Goal: Check status: Check status

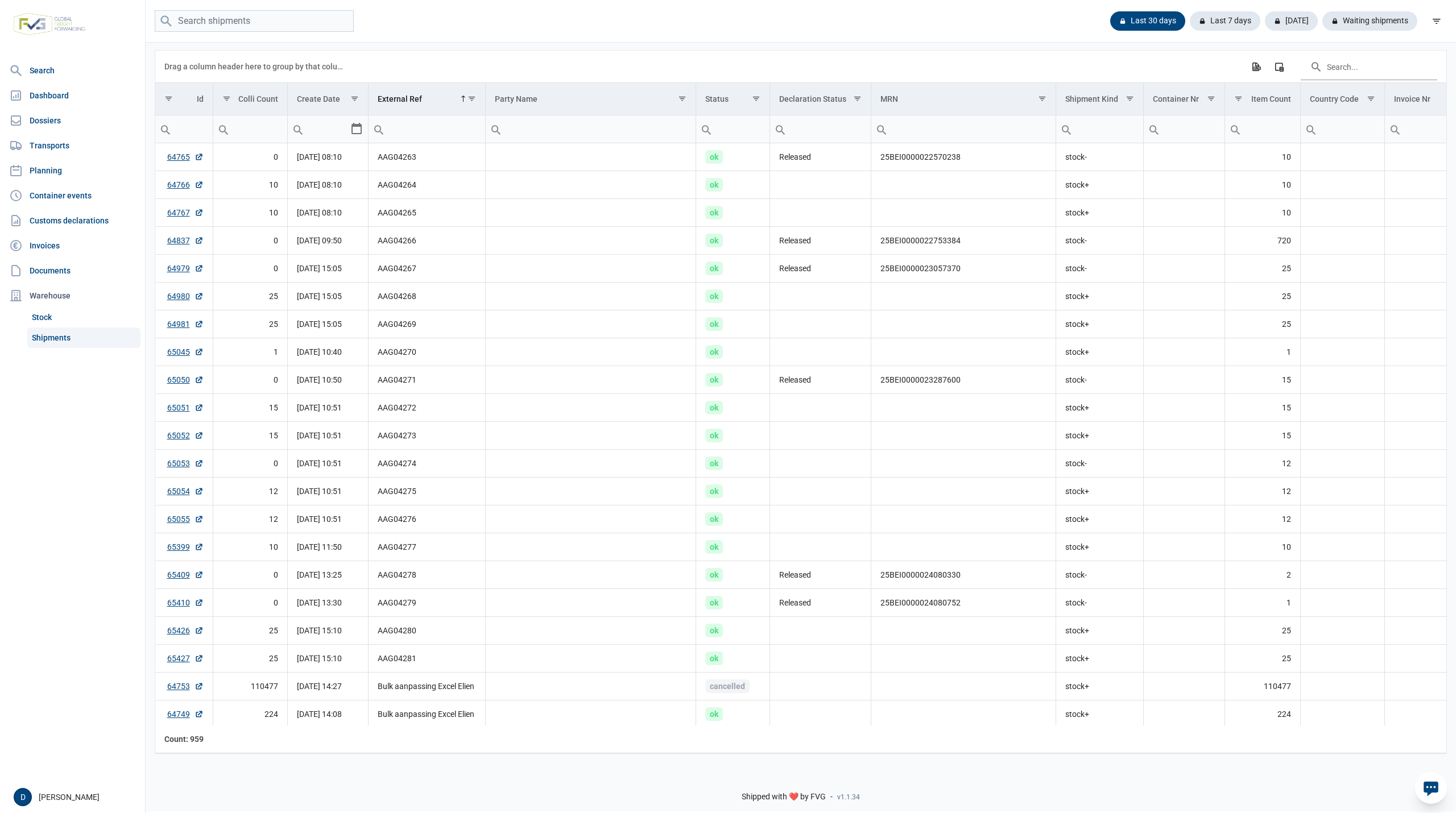
click at [1048, 59] on div "Drag a column header here to group by that column Export all data to Excel Colu…" at bounding box center [801, 66] width 1273 height 32
click at [1381, 18] on div "Waiting shipments" at bounding box center [1365, 21] width 104 height 19
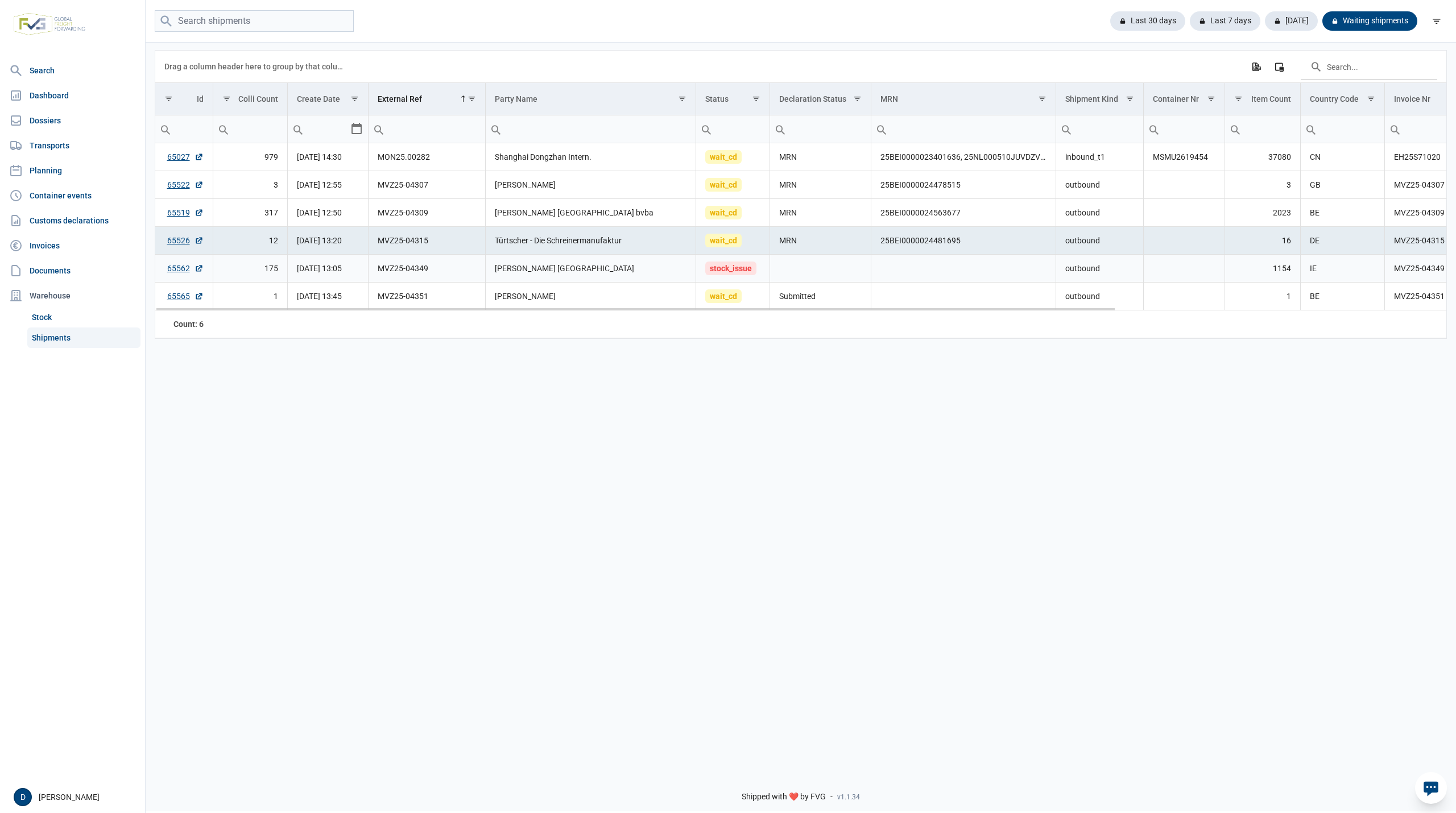
click at [734, 268] on span "stock_issue" at bounding box center [731, 268] width 51 height 14
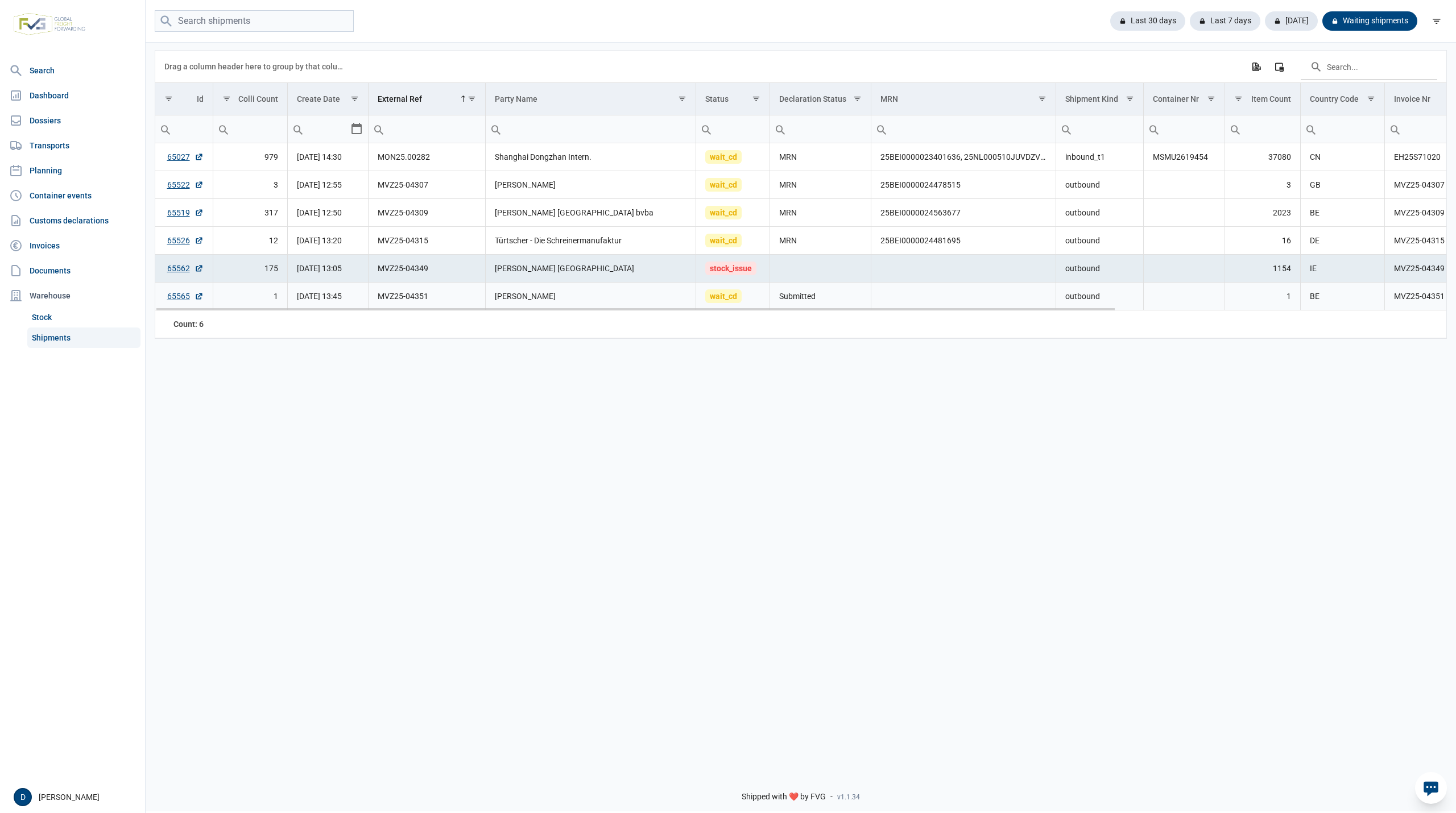
click at [731, 296] on span "wait_cd" at bounding box center [723, 296] width 36 height 14
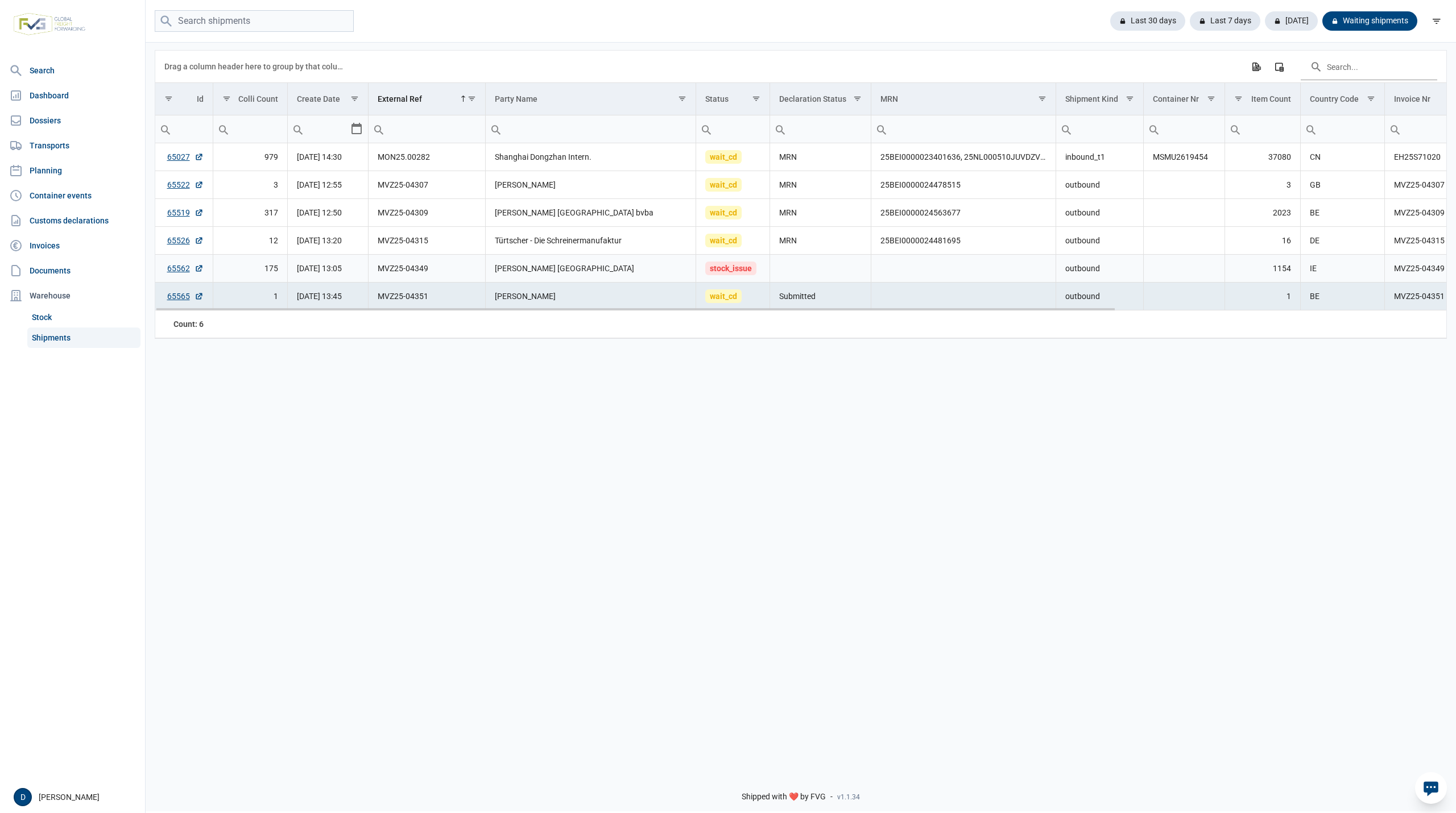
click at [739, 278] on td "stock_issue" at bounding box center [733, 269] width 74 height 28
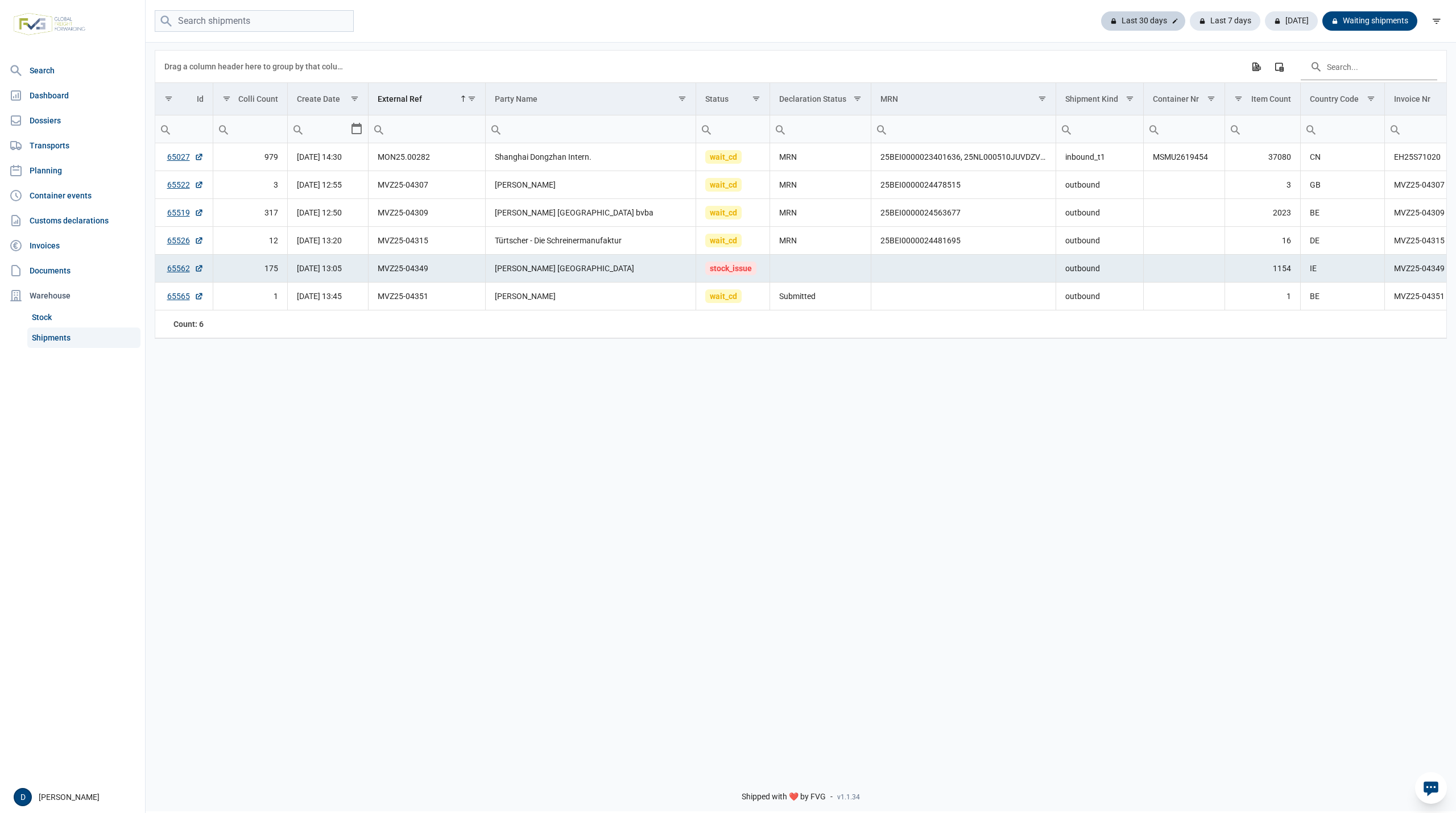
click at [1190, 16] on div "Last 30 days" at bounding box center [1224, 21] width 71 height 19
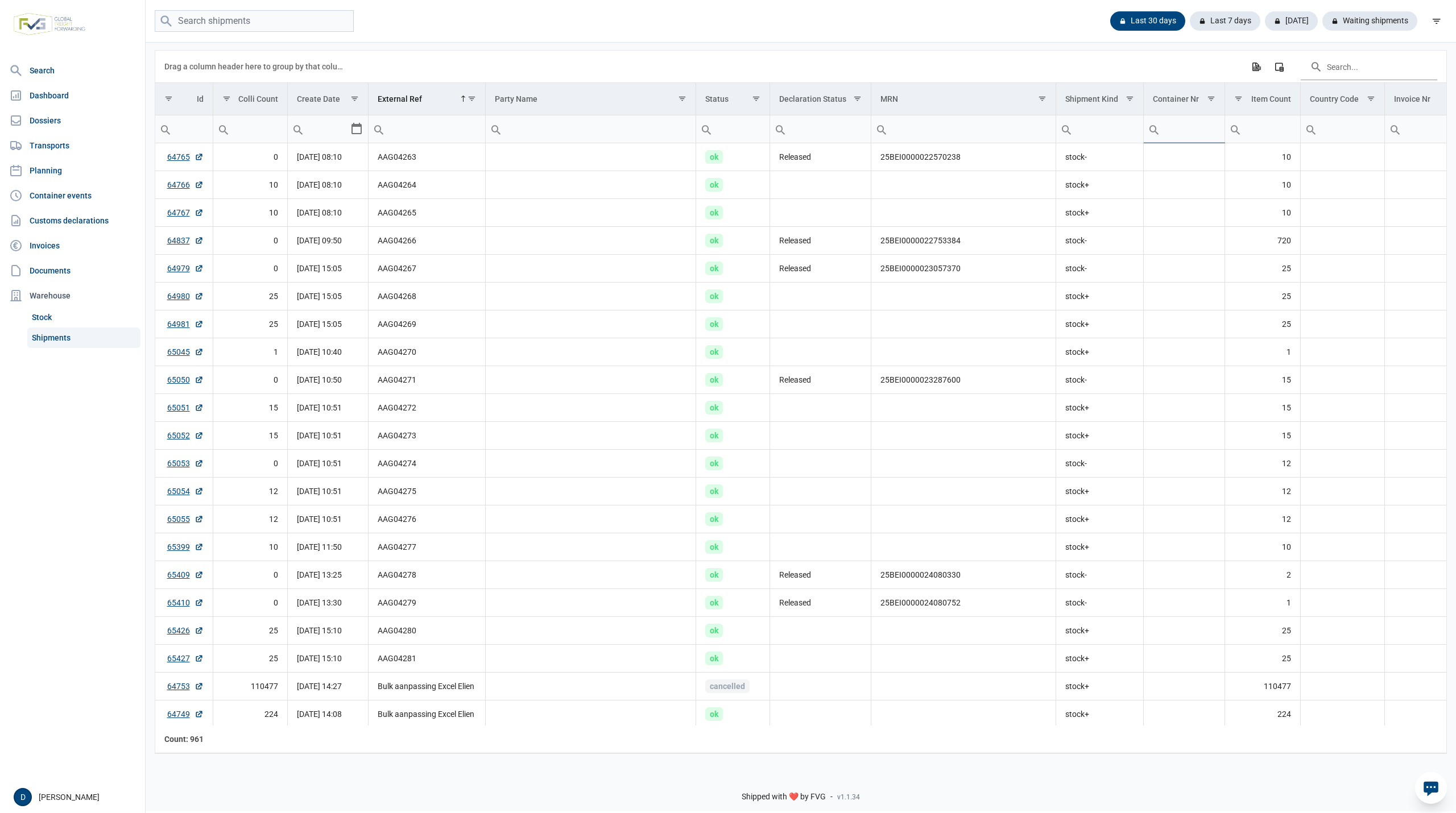
click at [1181, 124] on input "Filter cell" at bounding box center [1184, 128] width 81 height 27
type input "HMMU"
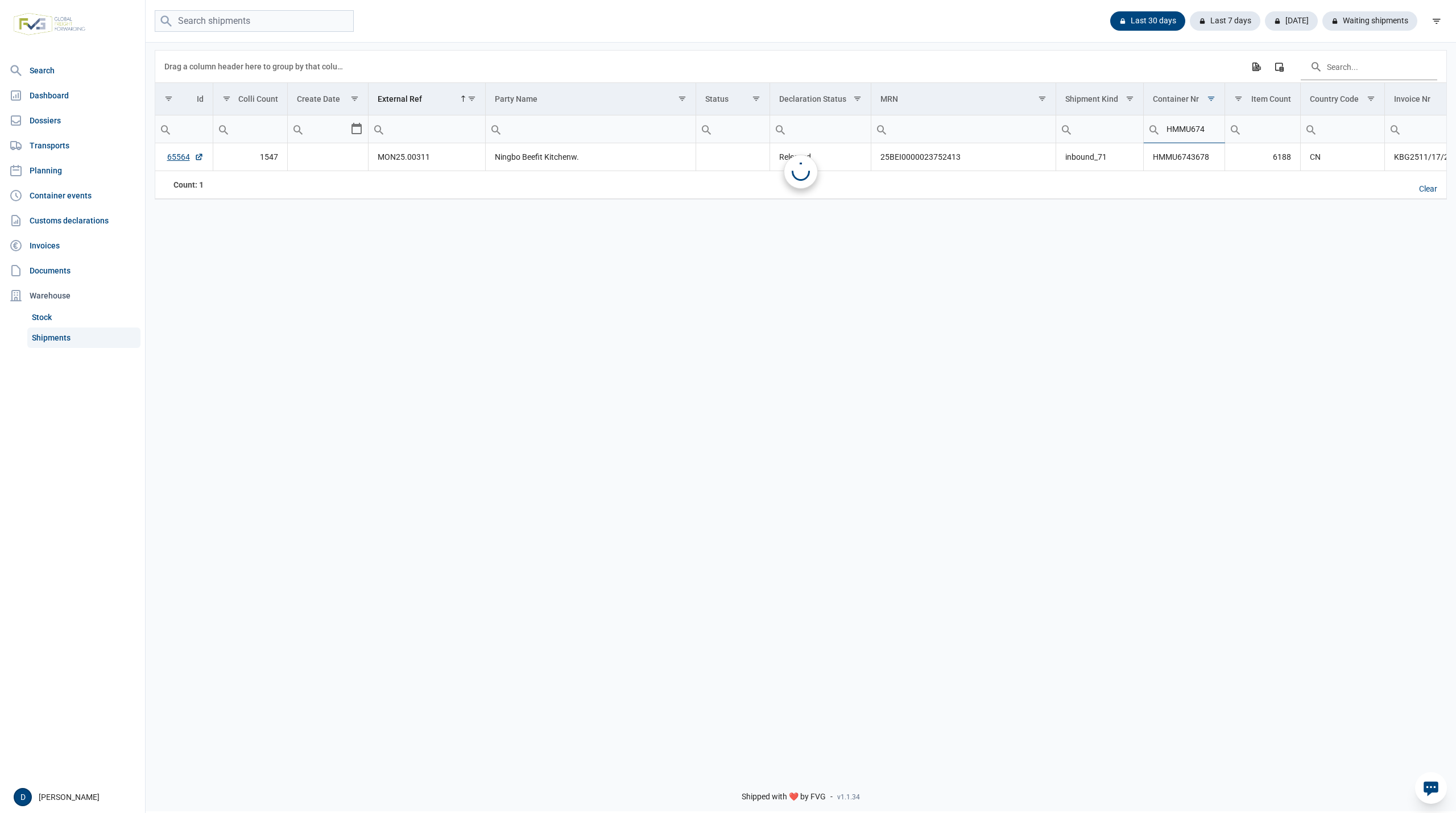
type input "HMMU674"
click at [183, 160] on link "65564" at bounding box center [185, 157] width 36 height 11
click at [1426, 196] on div "Clear" at bounding box center [1428, 189] width 36 height 19
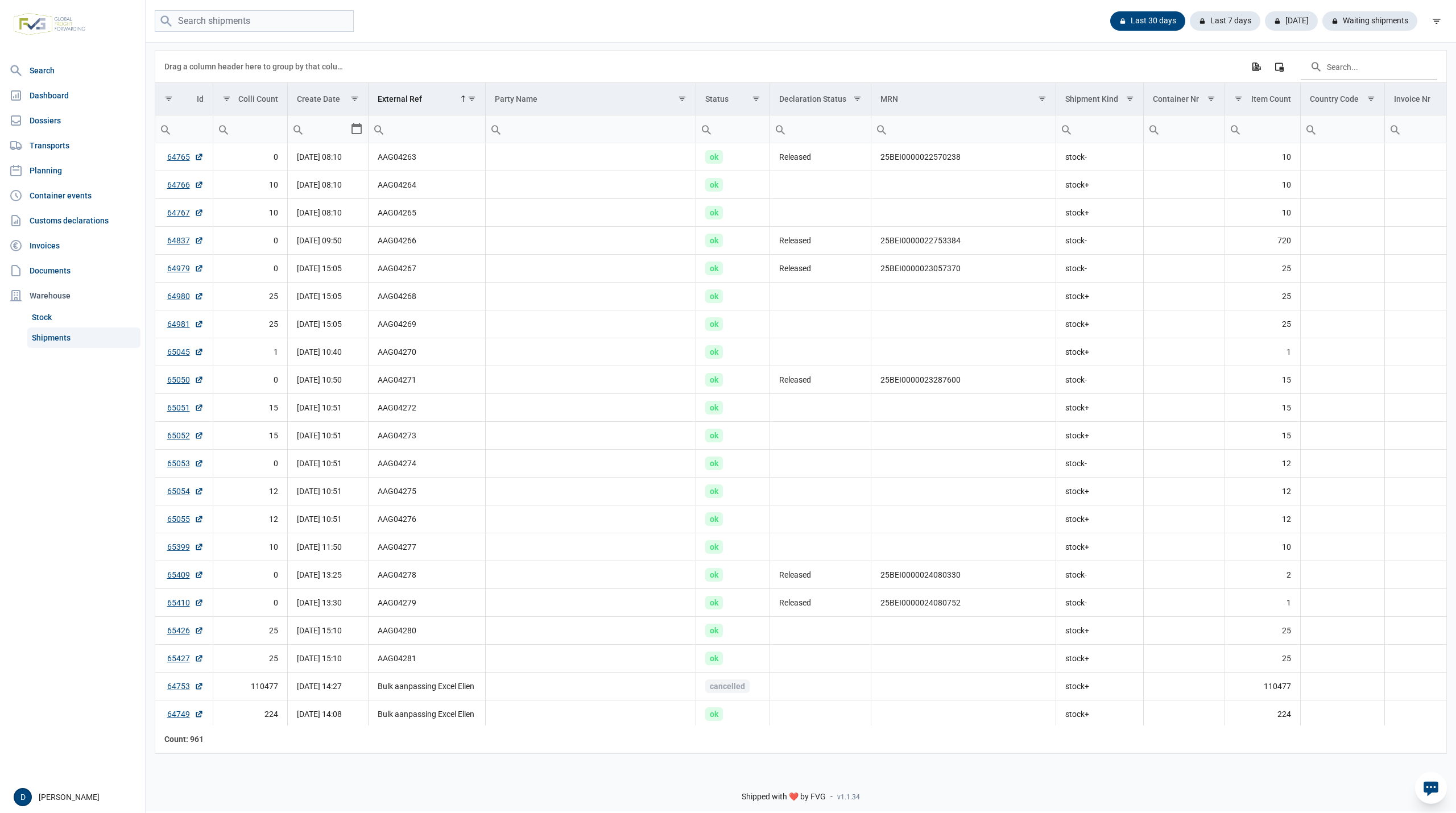
click at [435, 132] on input "Filter cell" at bounding box center [426, 128] width 116 height 27
paste input "mvz25-04349"
type input "mvz25-04349"
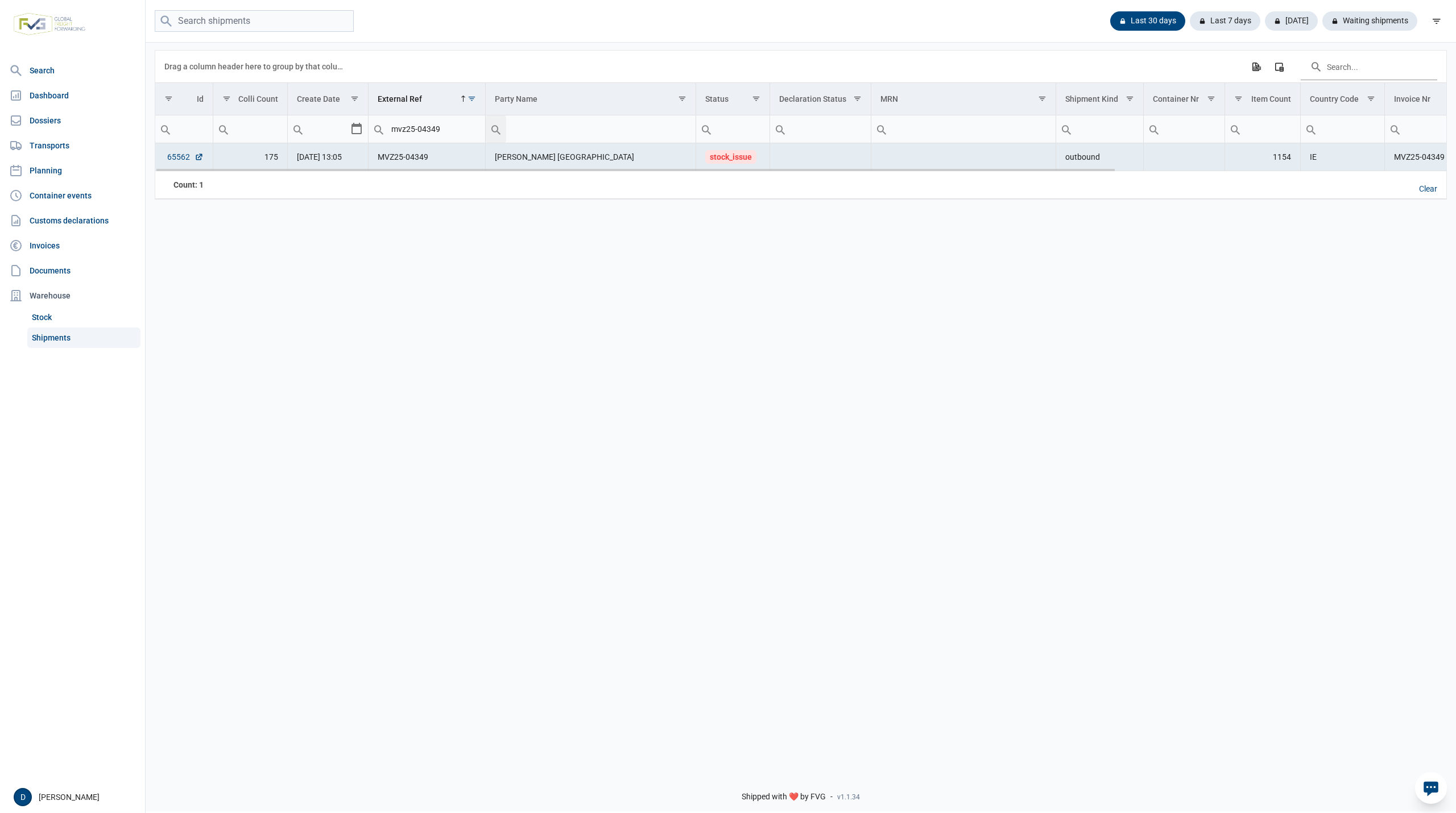
click at [183, 160] on link "65562" at bounding box center [185, 157] width 36 height 11
drag, startPoint x: 454, startPoint y: 126, endPoint x: 330, endPoint y: 128, distance: 124.0
click at [330, 128] on tr "Equals Does not equal Less than Greater than Less than or equal to Greater than…" at bounding box center [1023, 129] width 1734 height 28
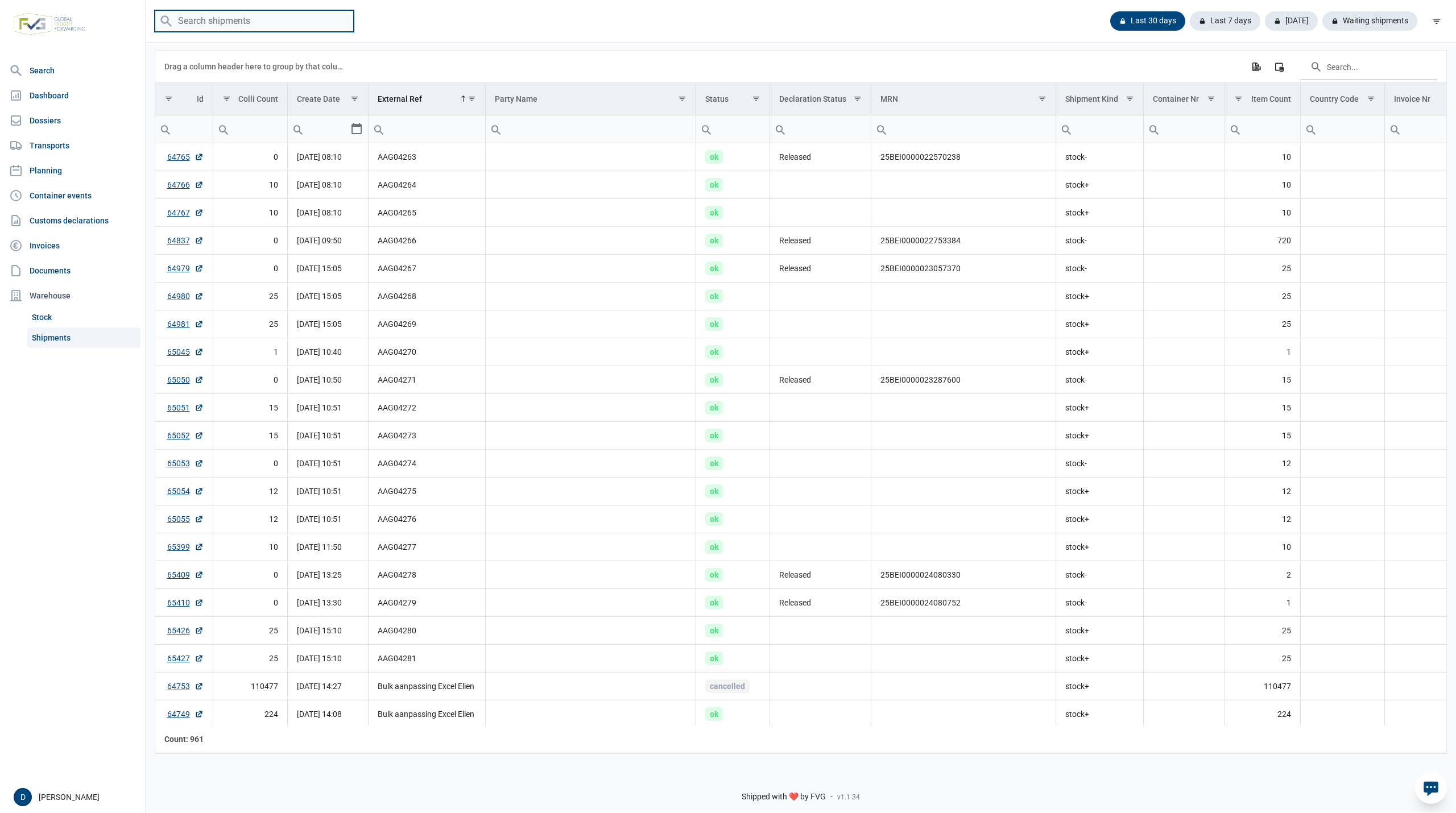
click at [247, 19] on input "search" at bounding box center [254, 21] width 199 height 22
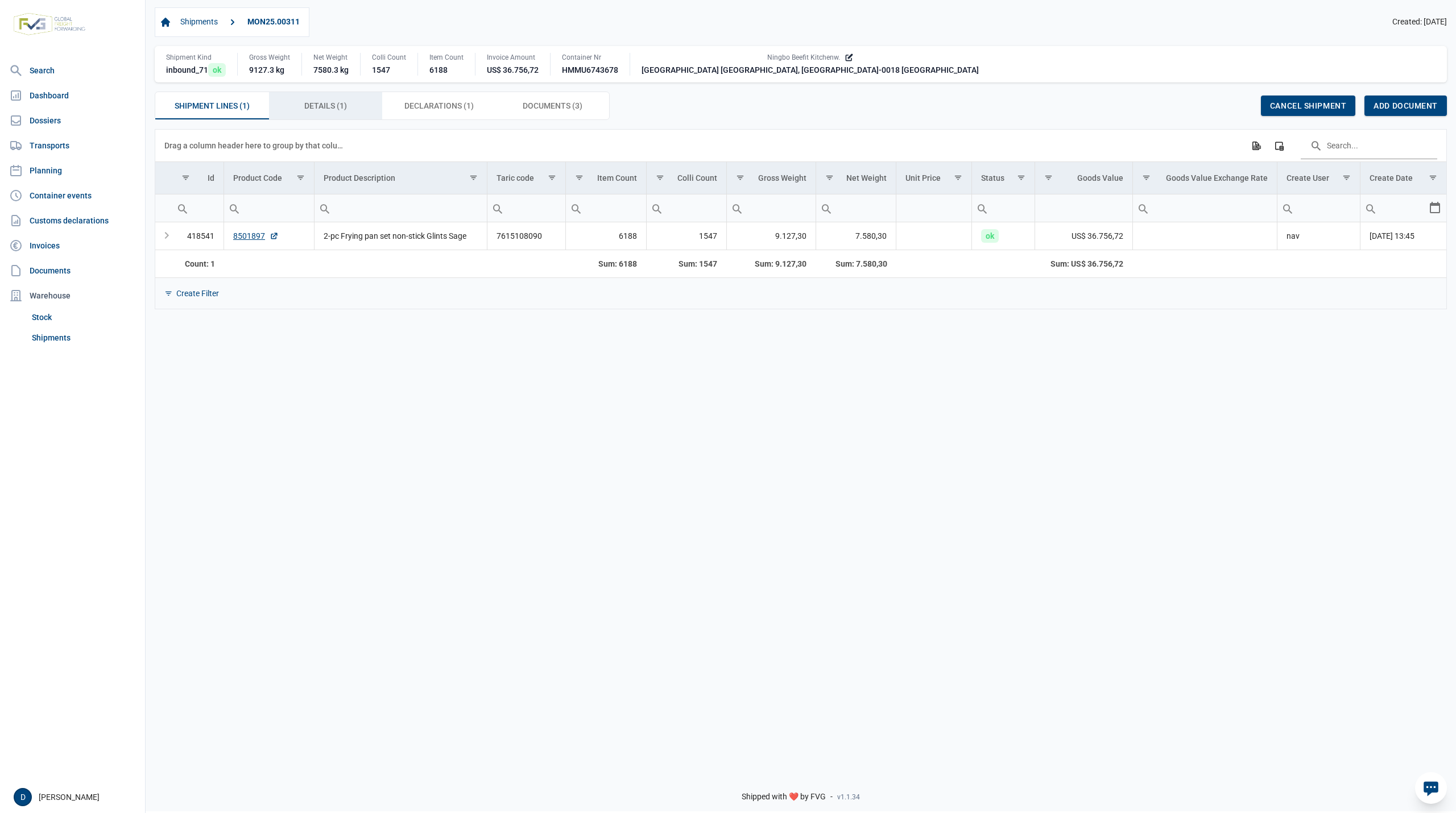
click at [309, 102] on span "Details (1) Details (1)" at bounding box center [326, 105] width 43 height 14
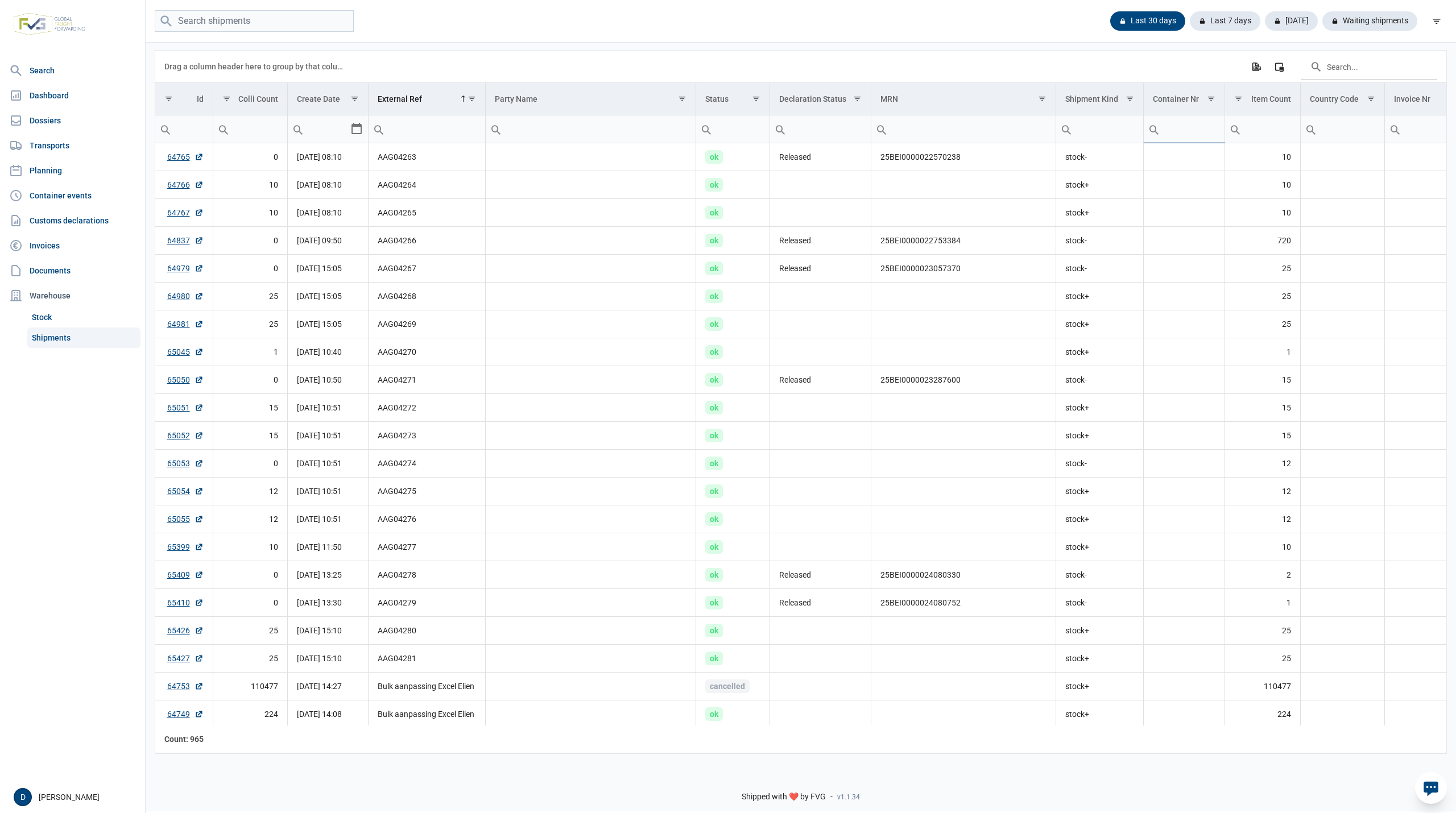
click at [1185, 133] on input "Filter cell" at bounding box center [1184, 128] width 81 height 27
type input "KOCU"
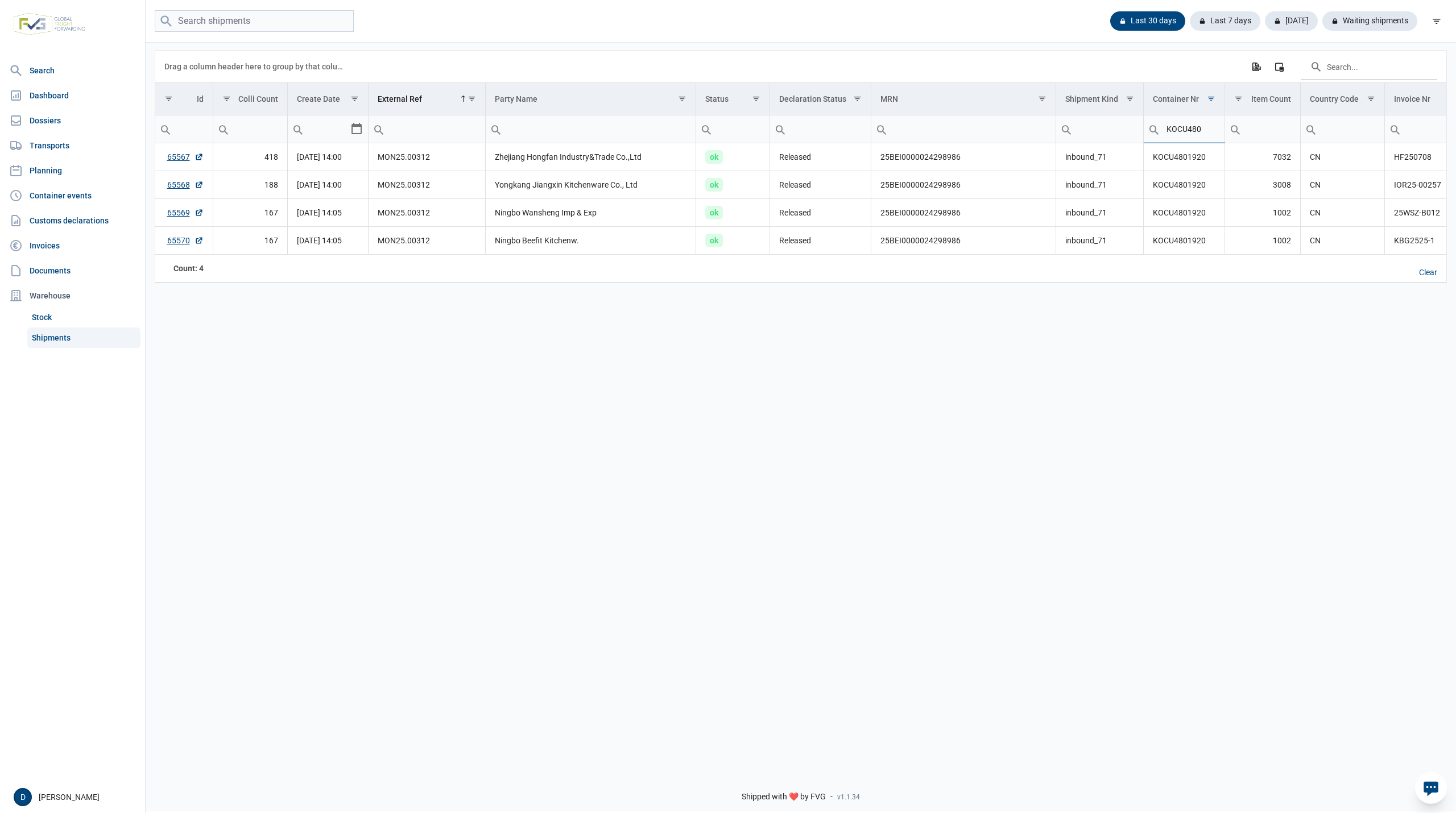
type input "KOCU480"
type input "KOCU4801920"
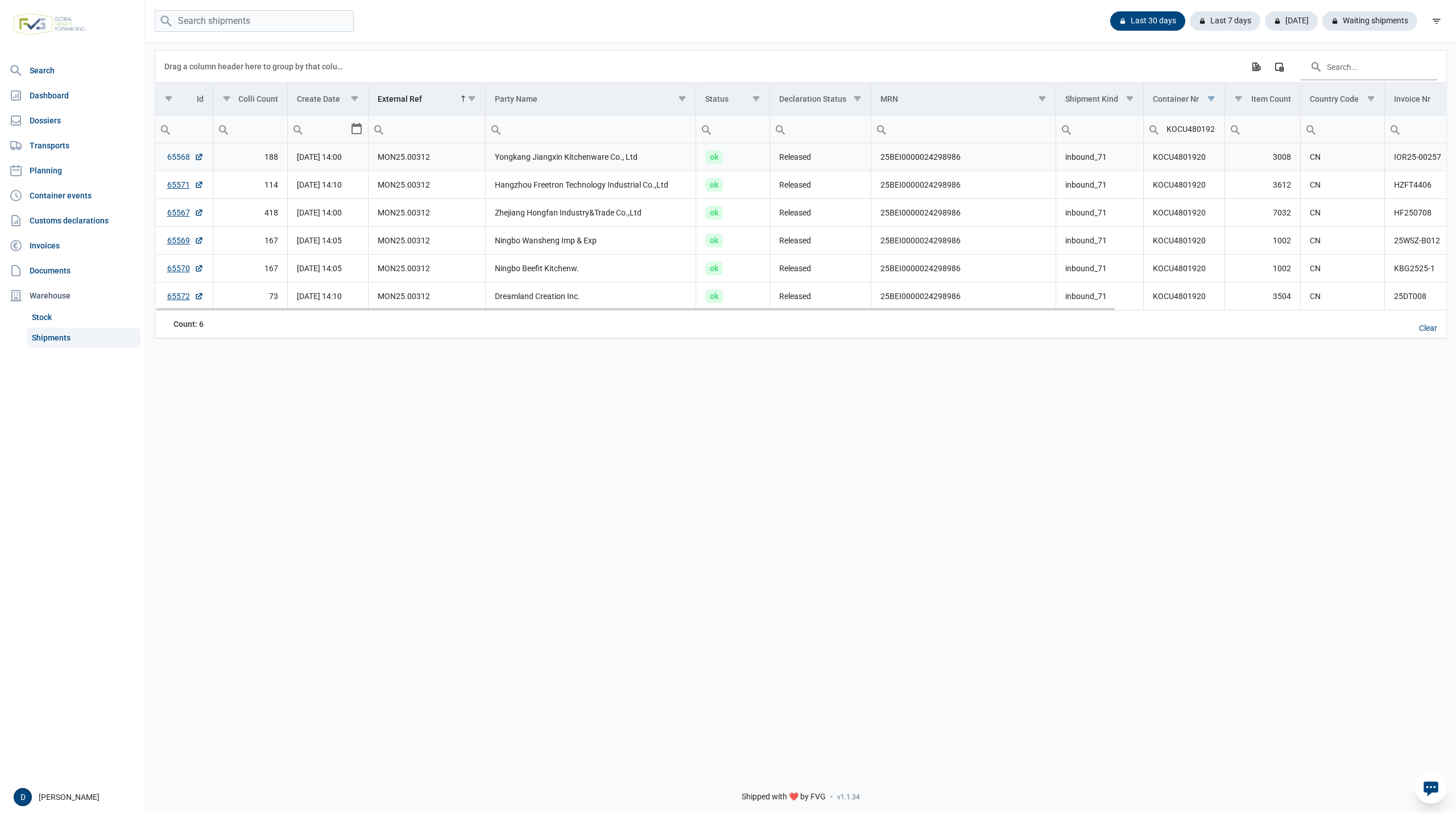
click at [172, 155] on link "65568" at bounding box center [185, 157] width 36 height 11
click at [182, 186] on link "65571" at bounding box center [185, 184] width 36 height 11
click at [171, 215] on link "65567" at bounding box center [185, 212] width 36 height 11
click at [174, 243] on link "65569" at bounding box center [185, 240] width 36 height 11
click at [177, 269] on link "65570" at bounding box center [185, 268] width 36 height 11
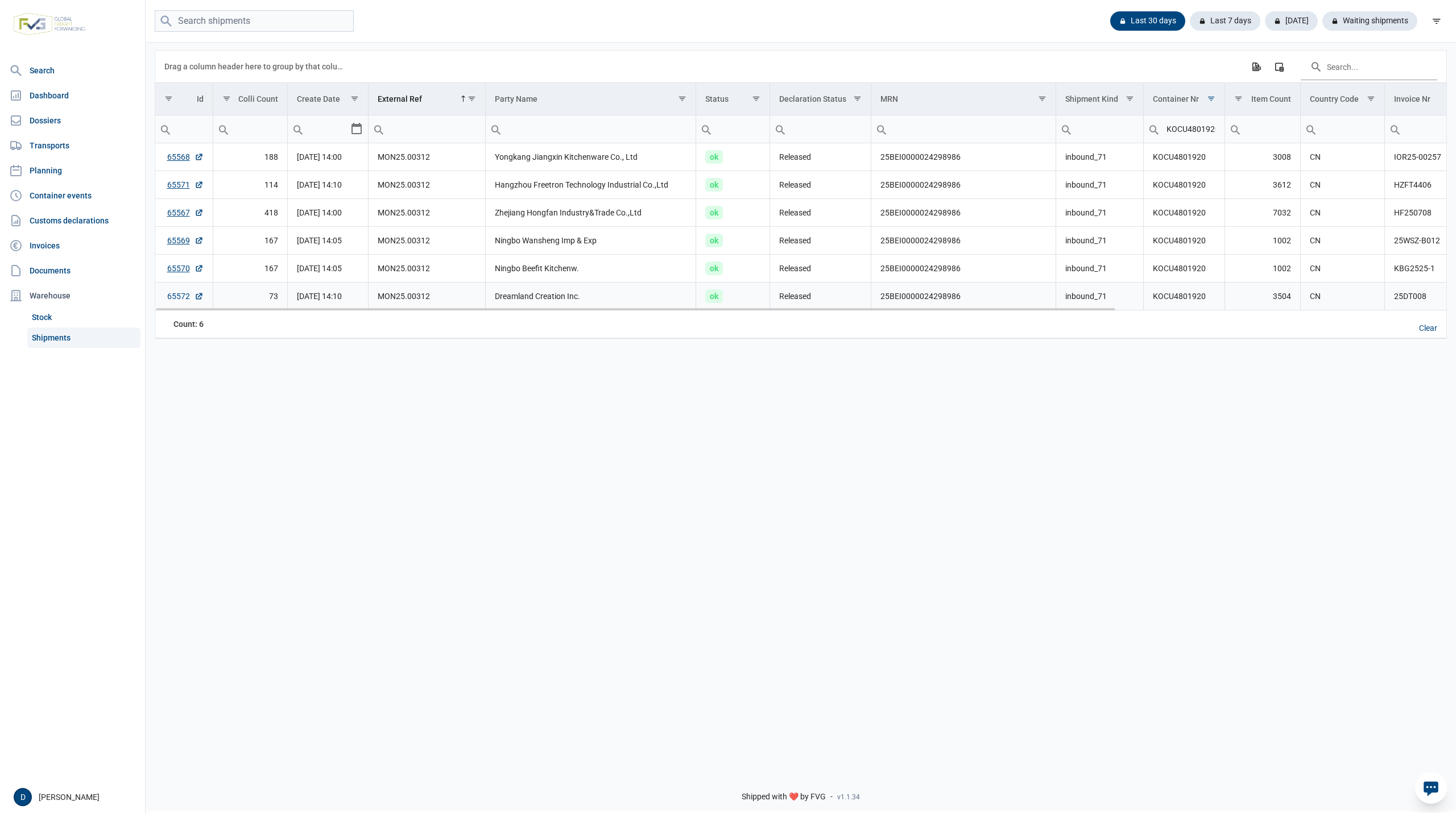
click at [178, 301] on link "65572" at bounding box center [185, 296] width 36 height 11
click at [1427, 336] on div "Clear" at bounding box center [1428, 328] width 36 height 19
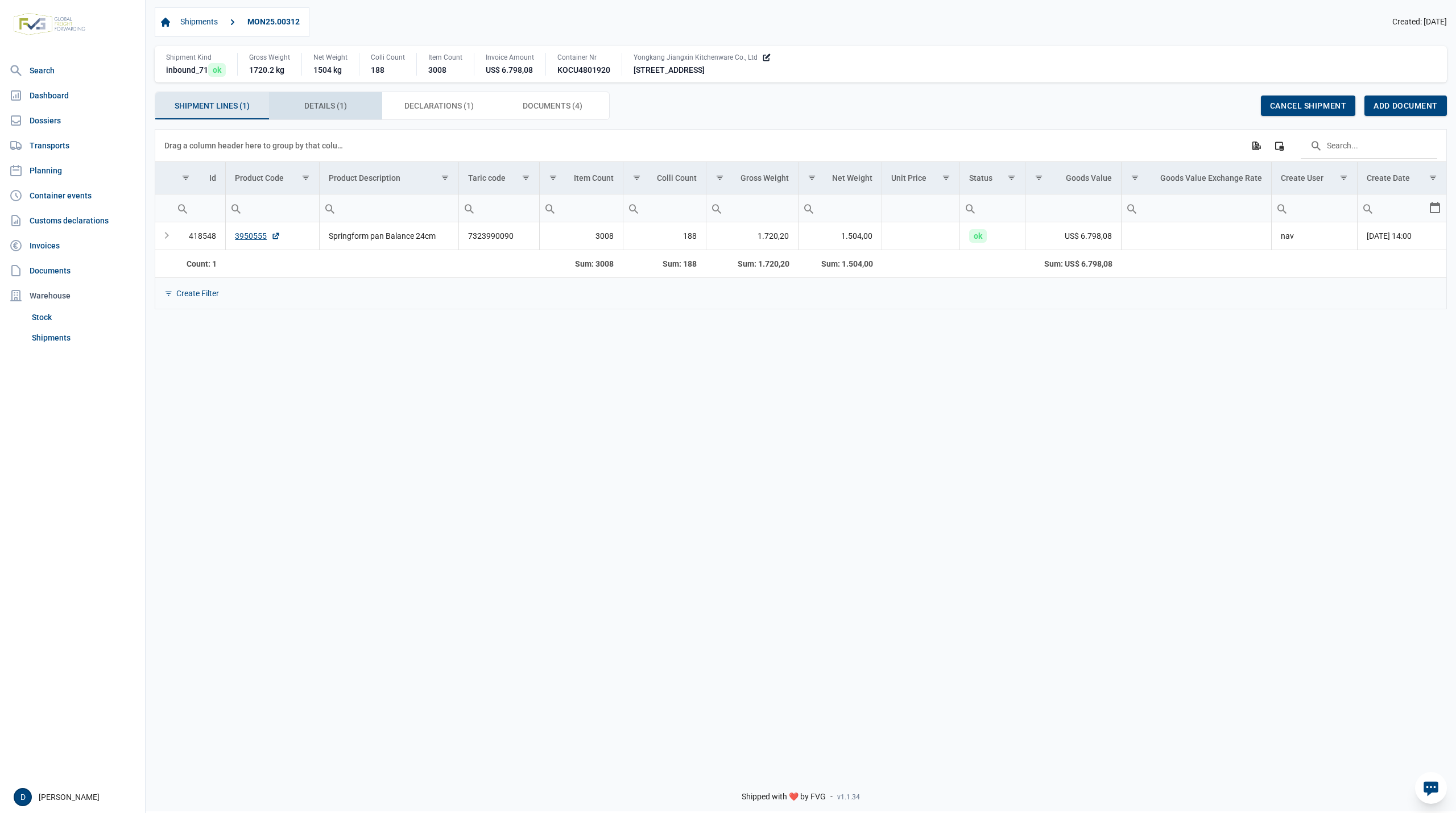
drag, startPoint x: 333, startPoint y: 104, endPoint x: 333, endPoint y: 95, distance: 9.0
click at [333, 96] on div "Details (1) Details (1)" at bounding box center [326, 105] width 114 height 27
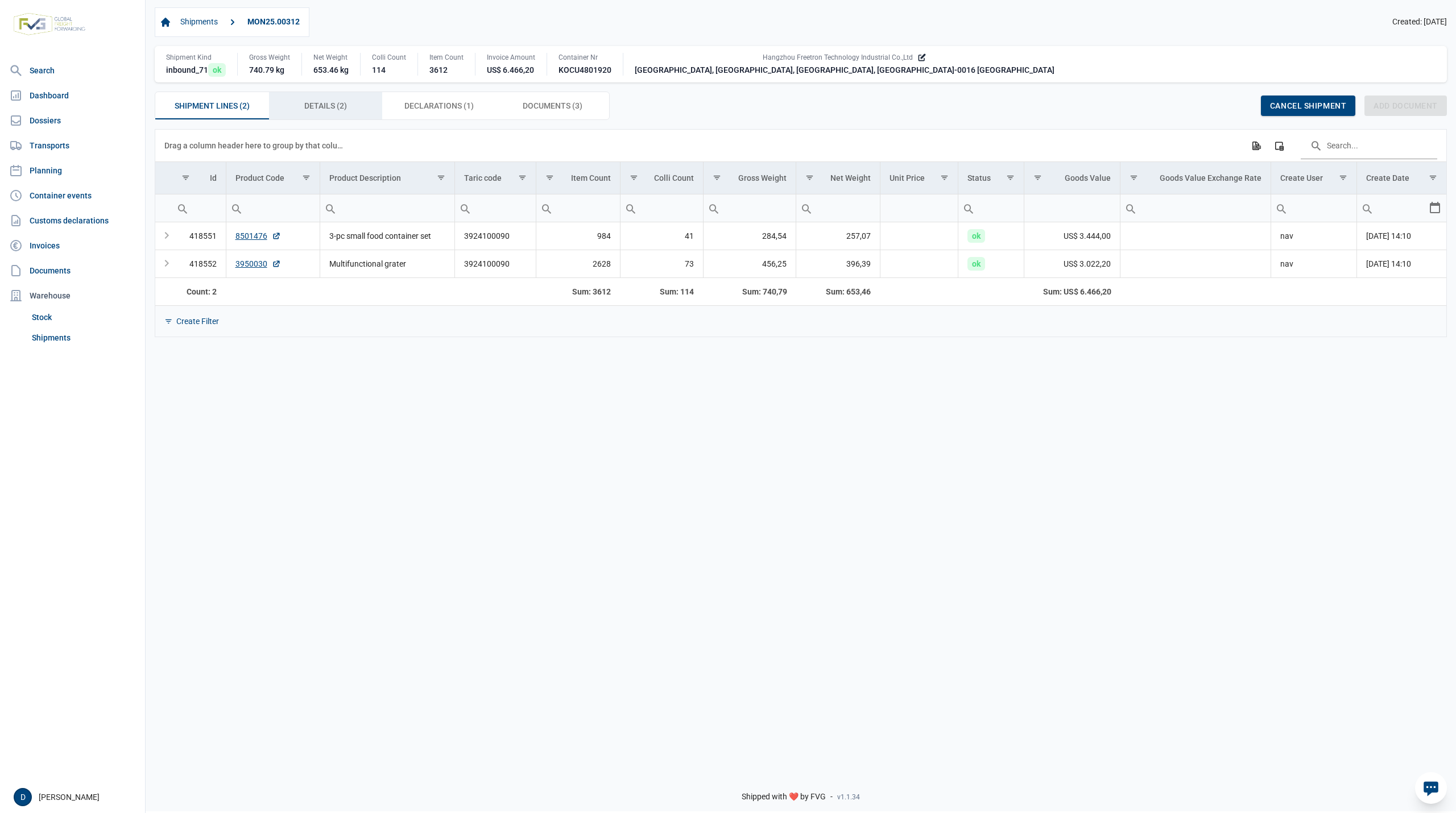
click at [312, 109] on span "Details (2) Details (2)" at bounding box center [326, 105] width 43 height 14
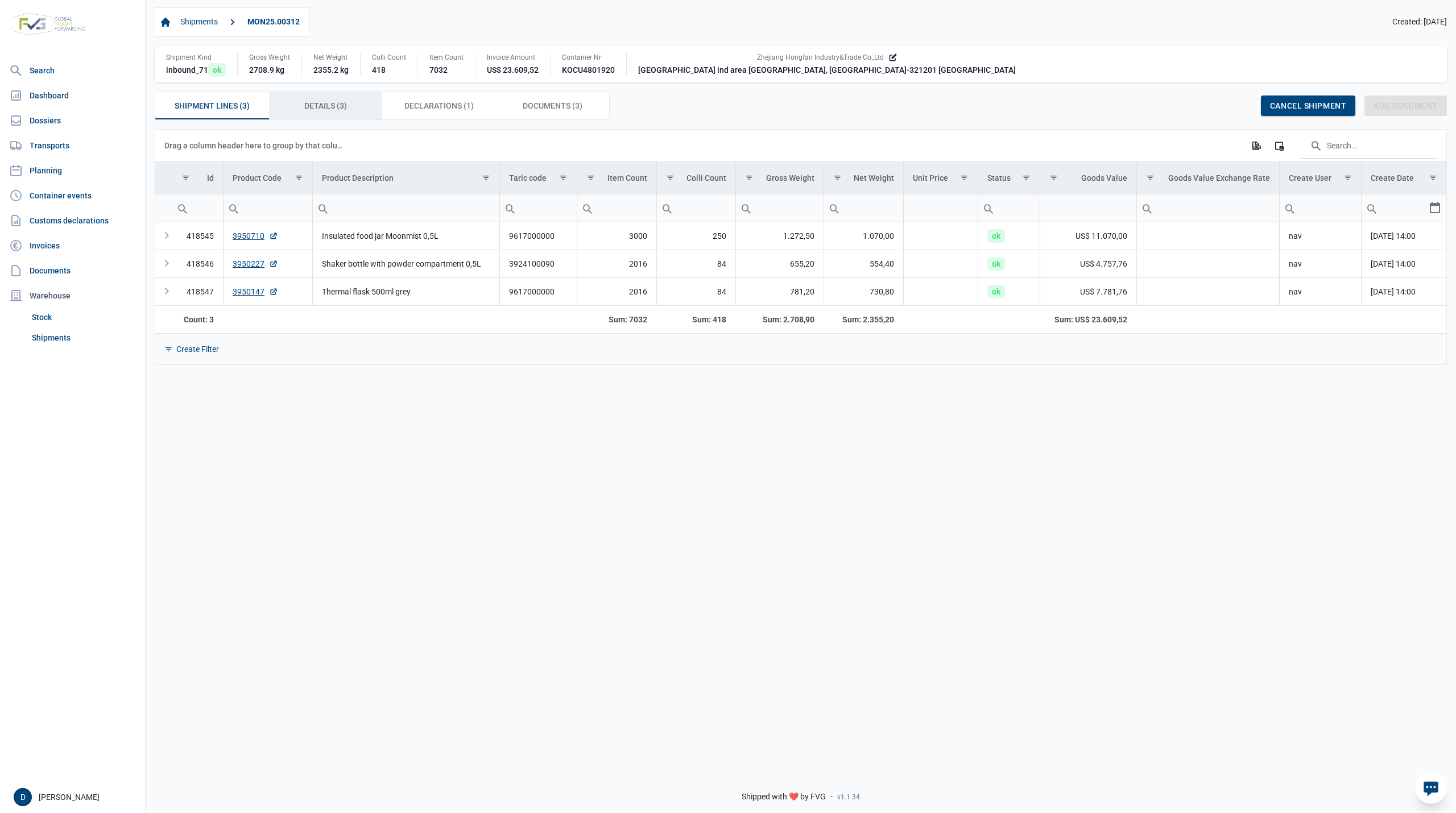
click at [317, 105] on span "Details (3) Details (3)" at bounding box center [326, 105] width 43 height 14
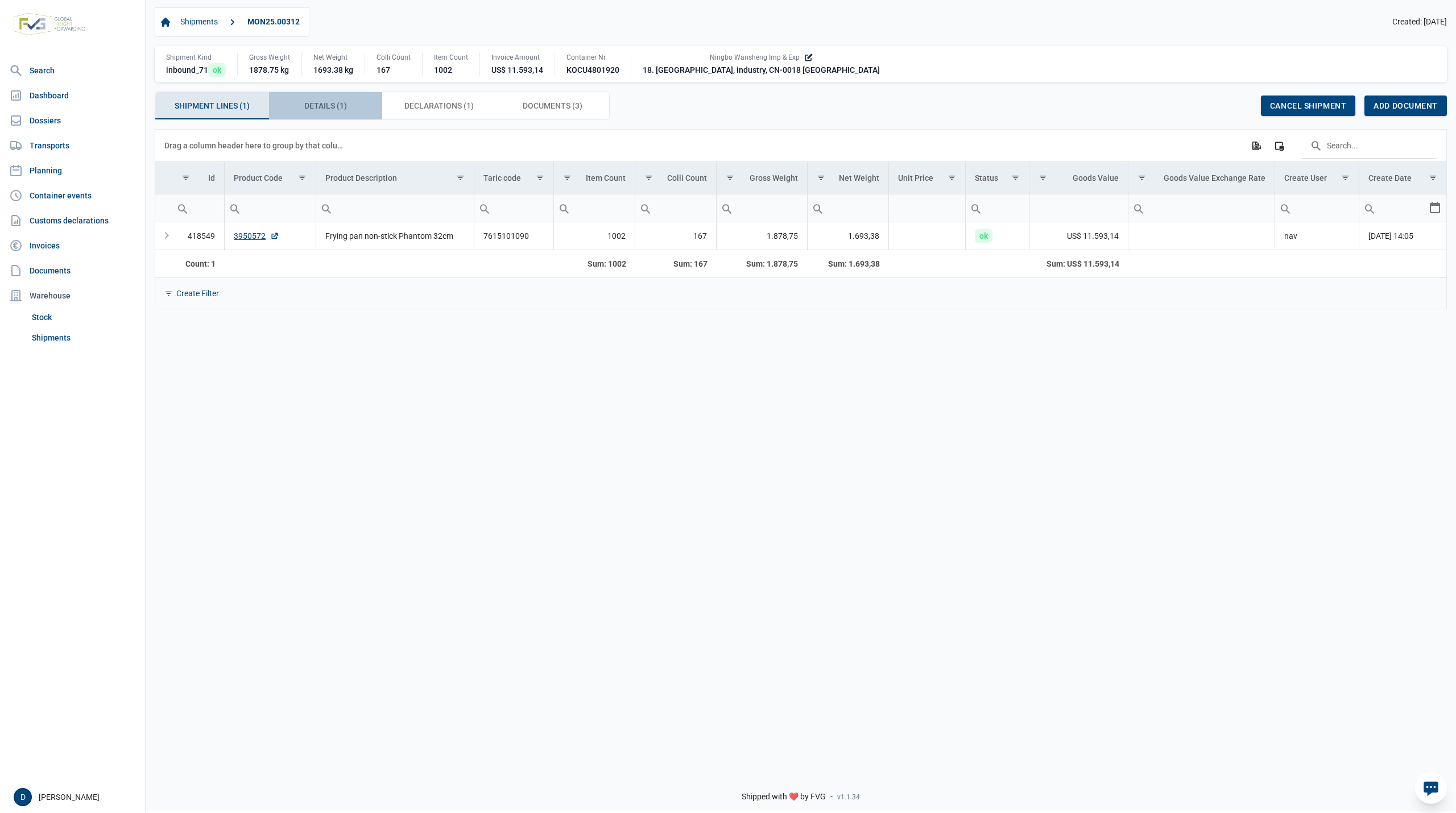
click at [347, 109] on div "Details (1) Details (1)" at bounding box center [326, 105] width 114 height 27
click at [335, 101] on span "Details (1) Details (1)" at bounding box center [326, 105] width 43 height 14
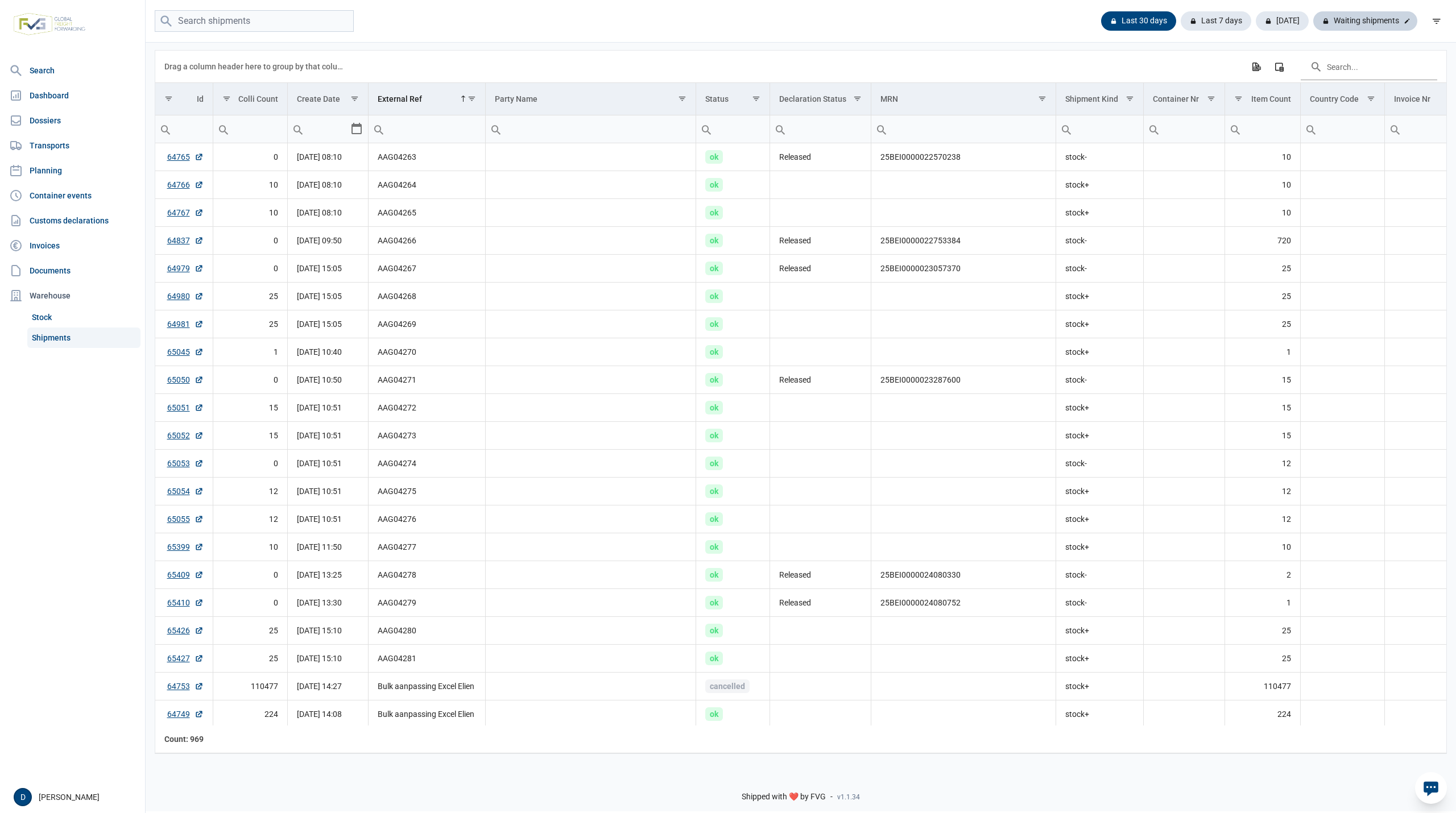
click at [1400, 19] on div "Waiting shipments" at bounding box center [1365, 21] width 104 height 19
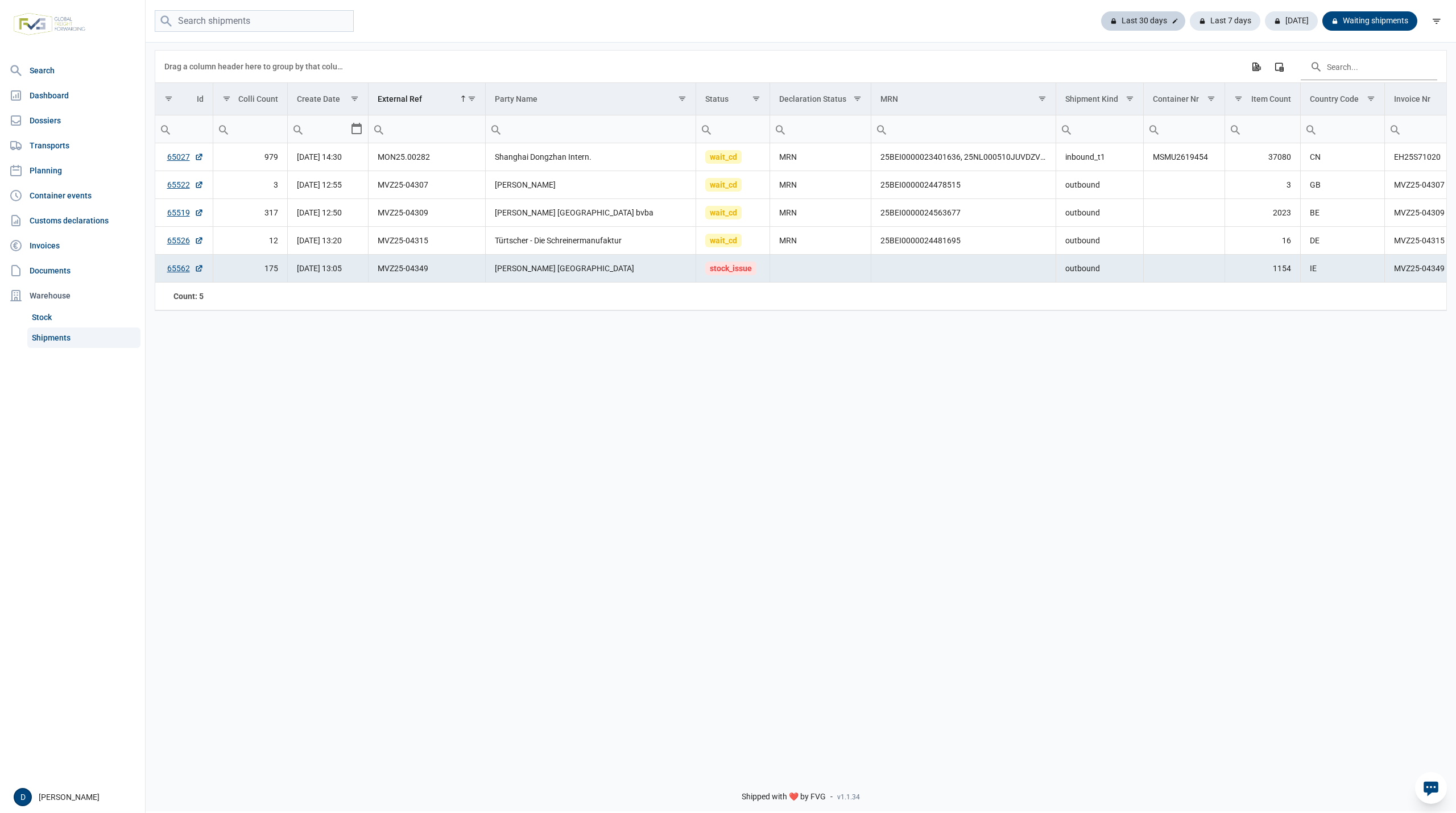
click at [1190, 16] on div "Last 30 days" at bounding box center [1224, 21] width 71 height 19
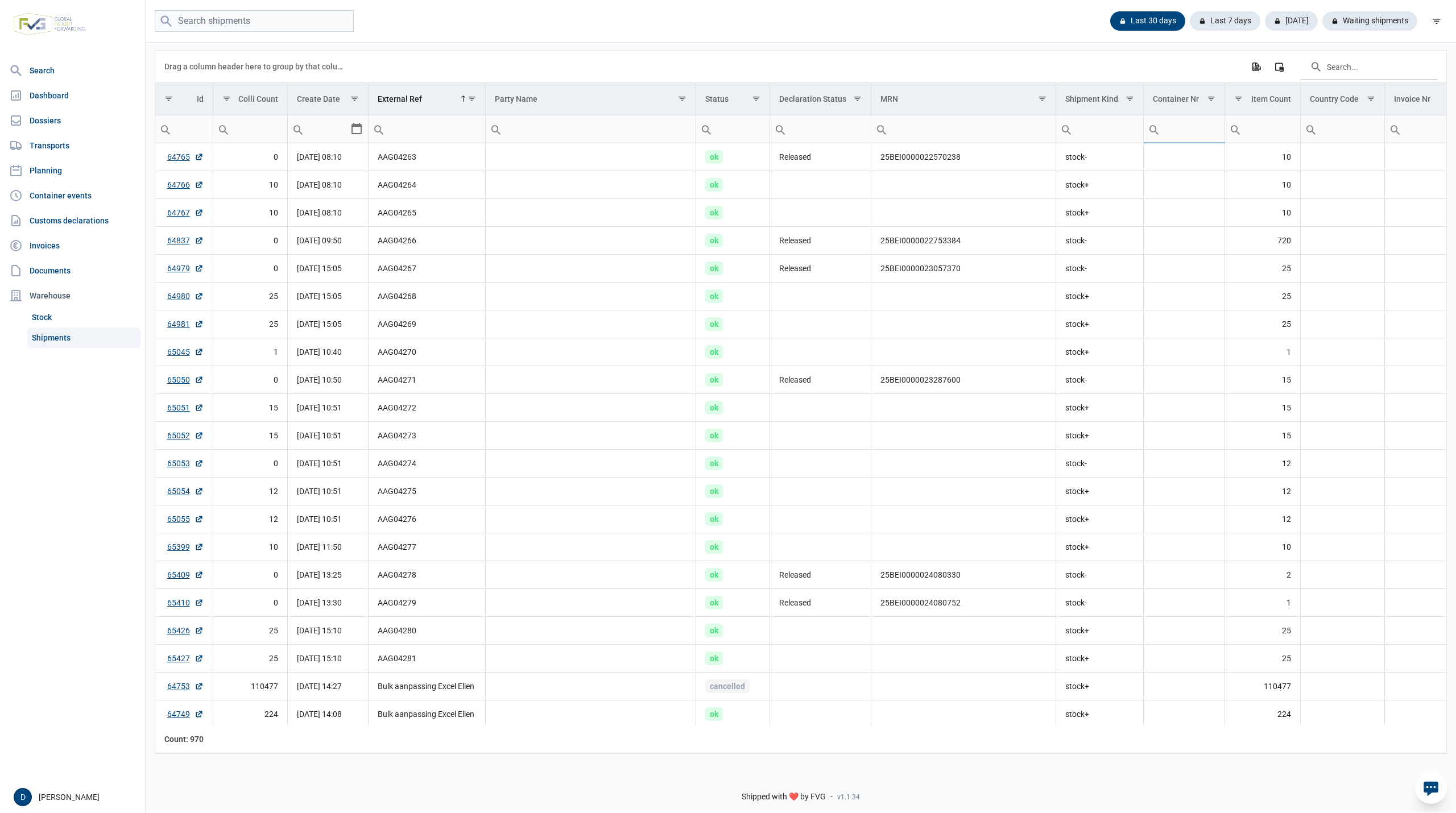
click at [1178, 133] on input "Filter cell" at bounding box center [1184, 128] width 81 height 27
click at [1185, 132] on input "Filter cell" at bounding box center [1184, 128] width 81 height 27
type input "CAAU"
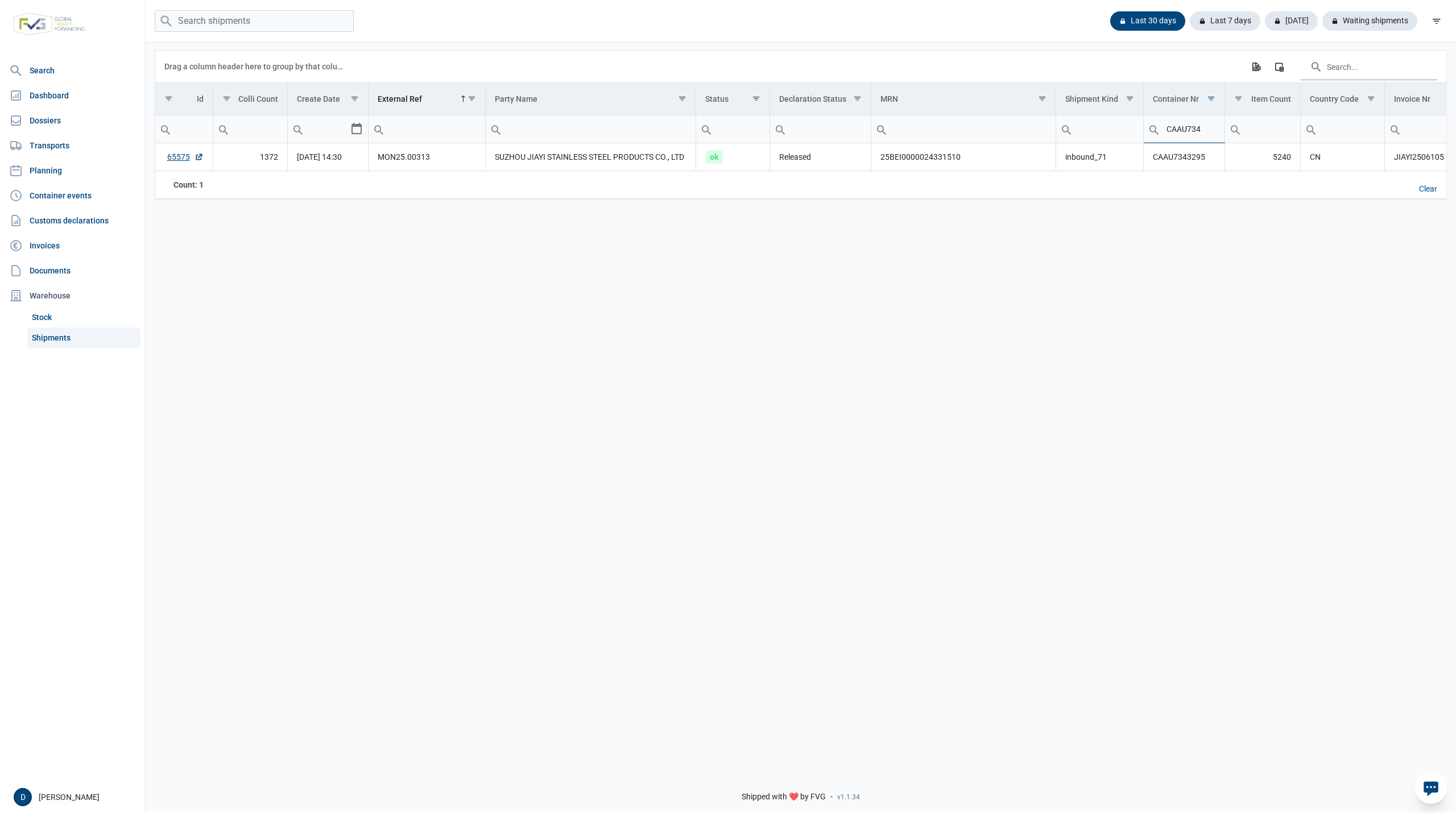
type input "CAAU734"
click at [181, 159] on link "65575" at bounding box center [185, 157] width 36 height 11
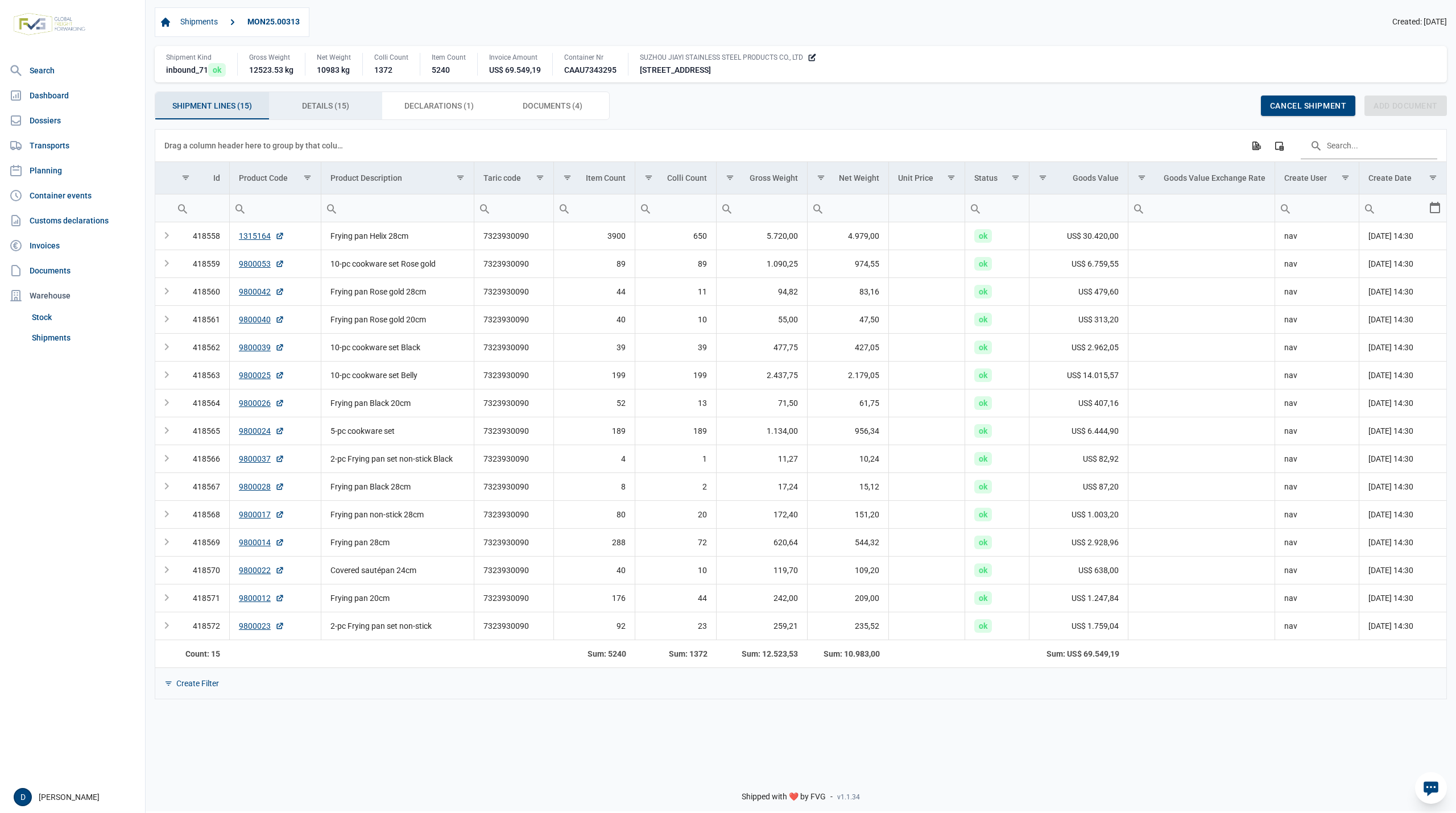
click at [339, 104] on span "Details (15) Details (15)" at bounding box center [326, 105] width 47 height 14
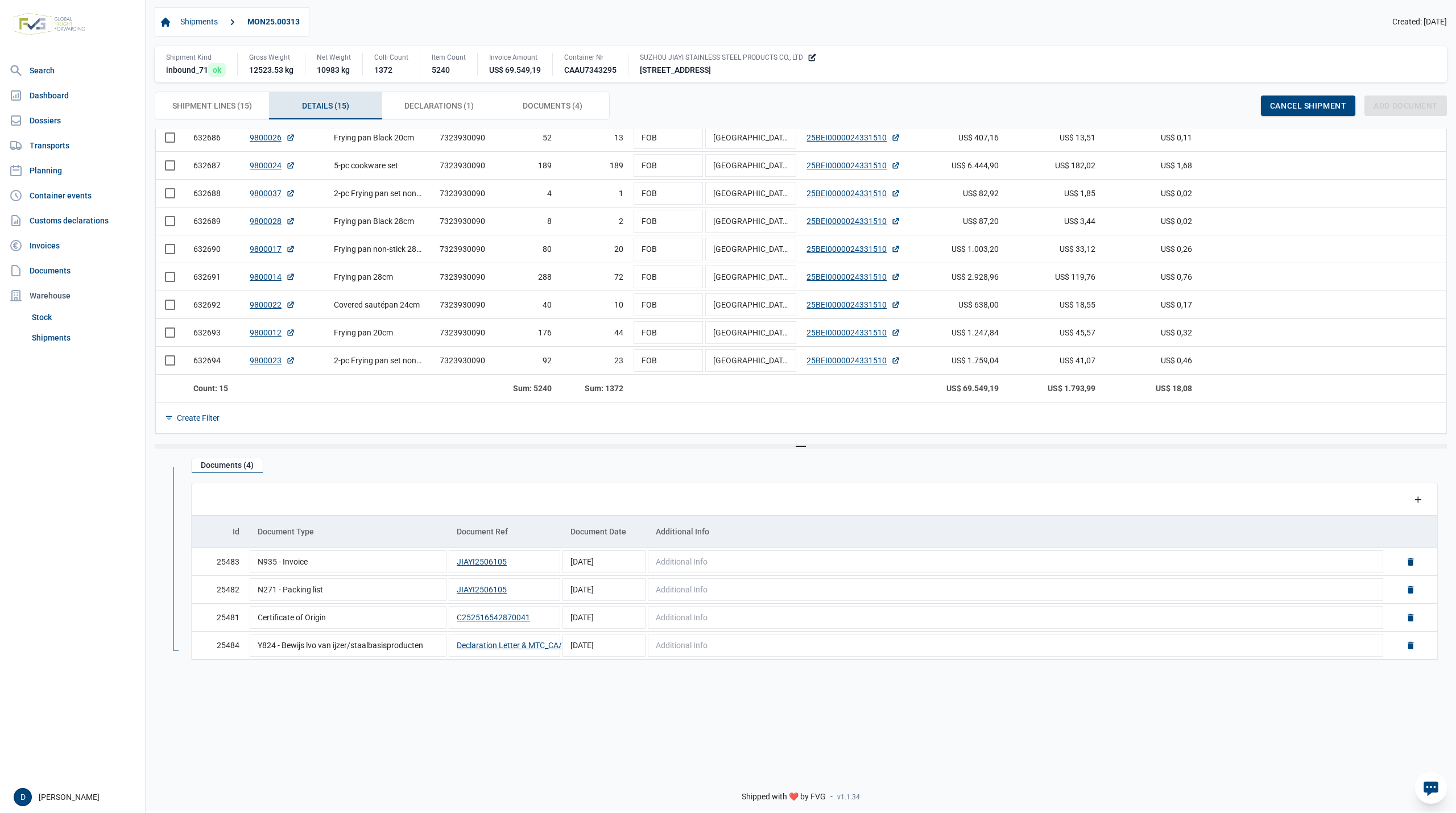
scroll to position [269, 0]
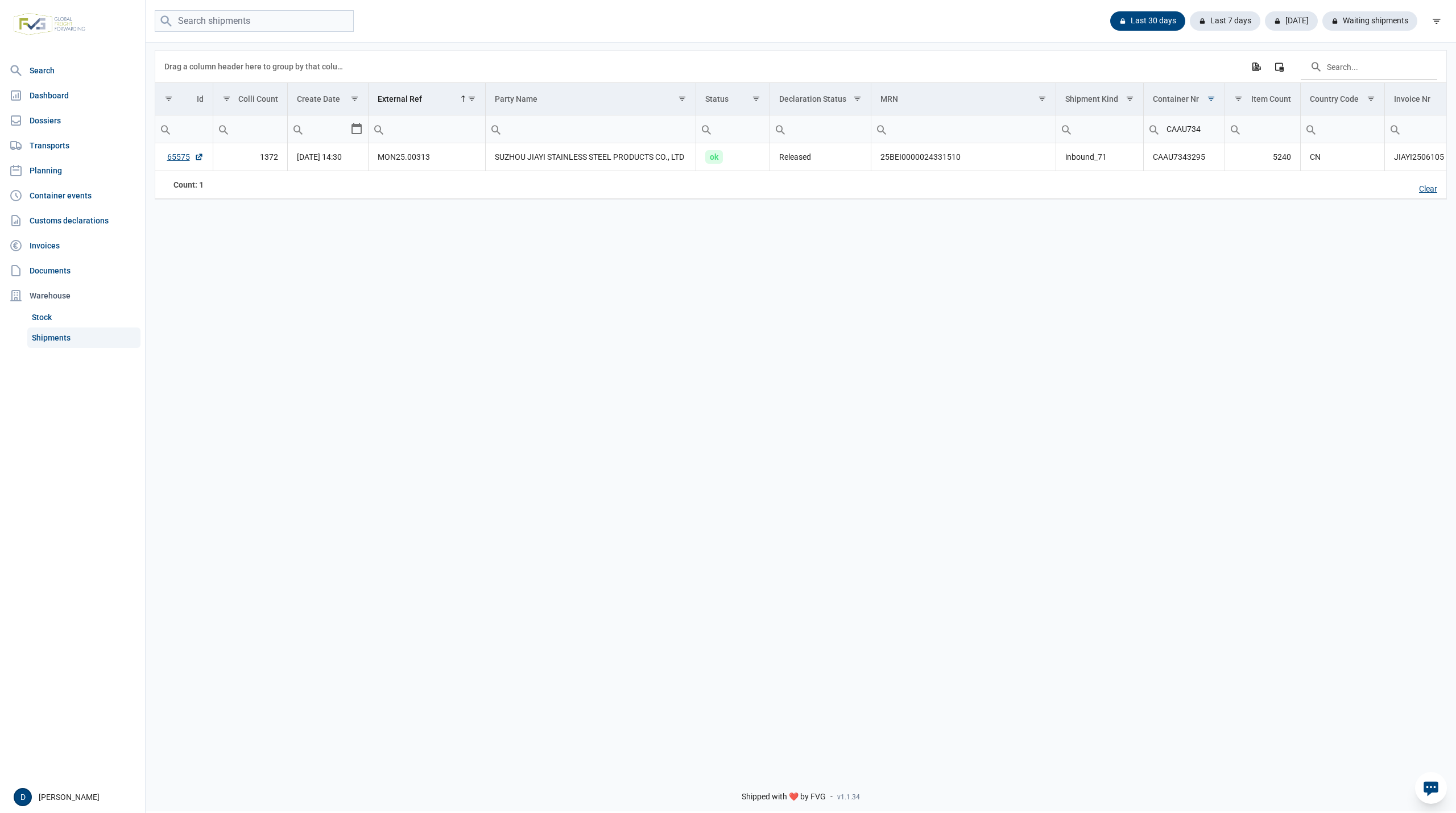
click at [1436, 189] on div "Clear" at bounding box center [1428, 189] width 36 height 19
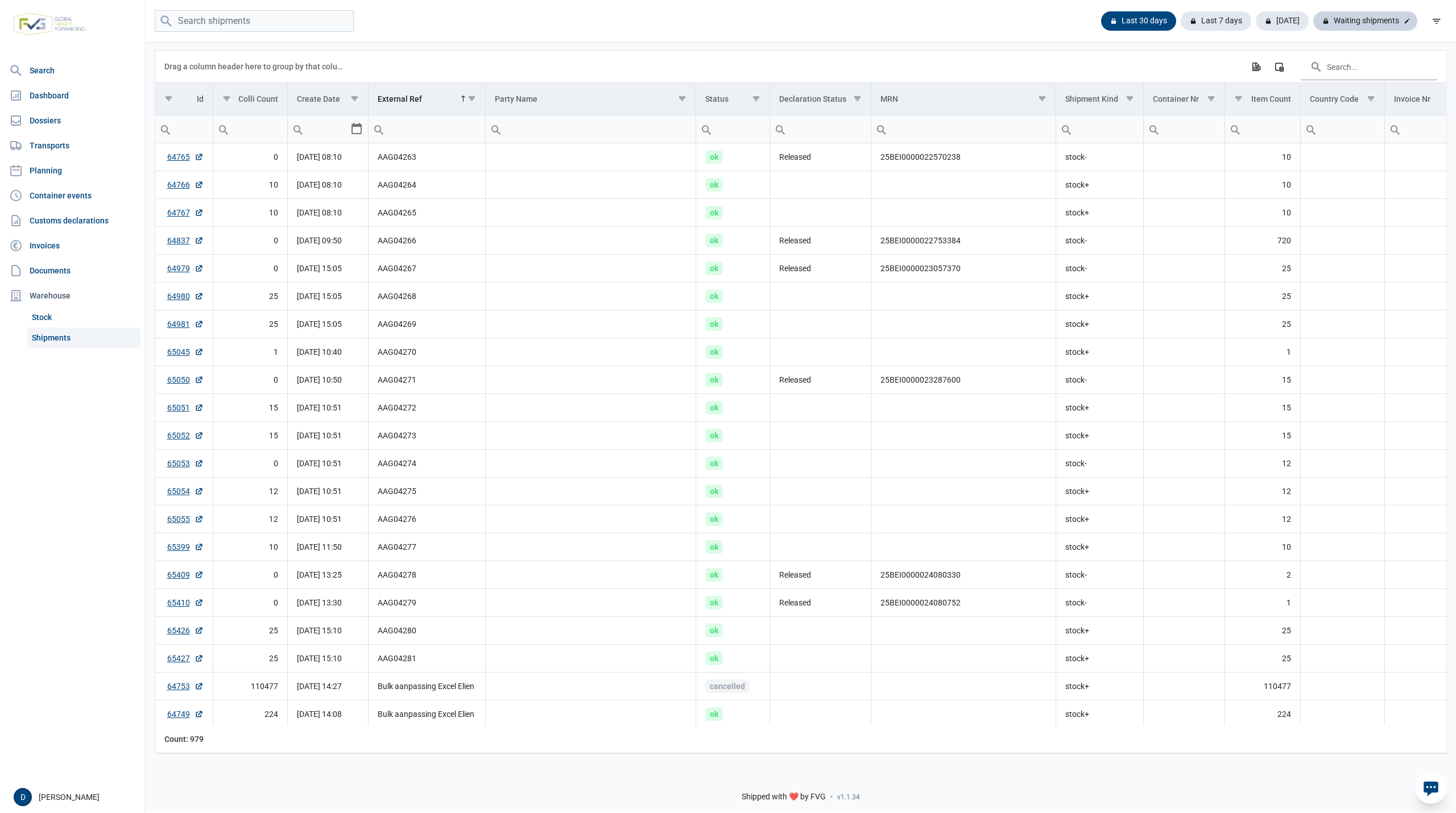
click at [1340, 18] on div "Waiting shipments" at bounding box center [1365, 21] width 104 height 19
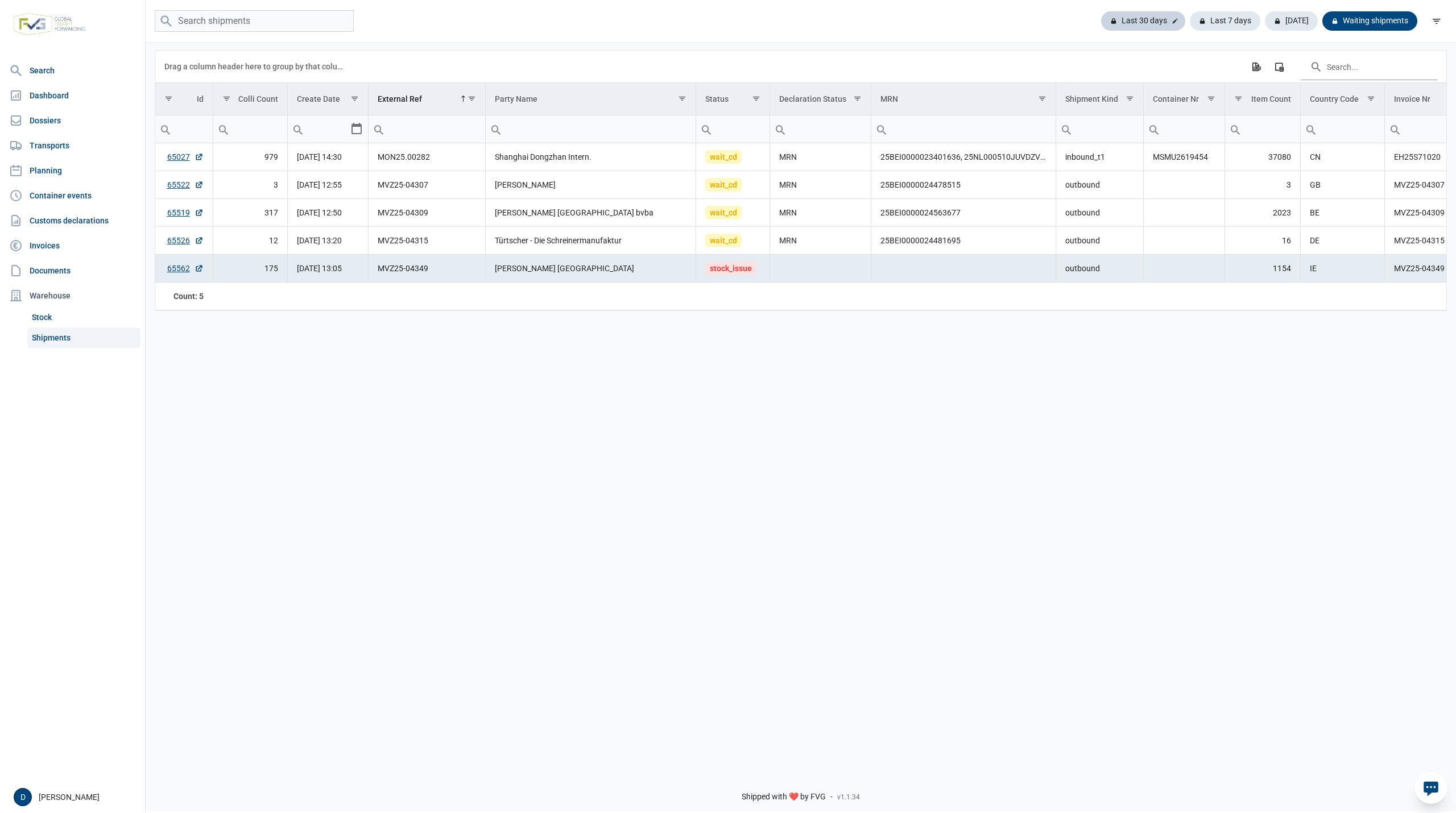
click at [1190, 16] on div "Last 30 days" at bounding box center [1224, 21] width 71 height 19
